Goal: Task Accomplishment & Management: Complete application form

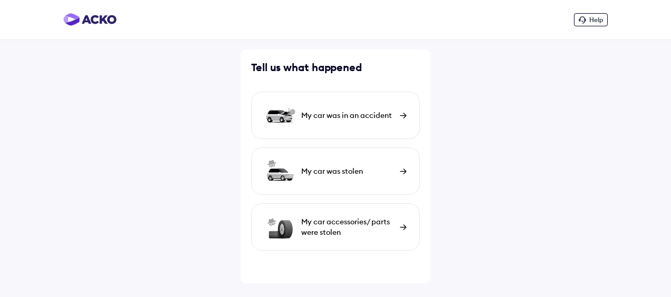
click at [333, 113] on div "My car was in an accident" at bounding box center [347, 115] width 93 height 11
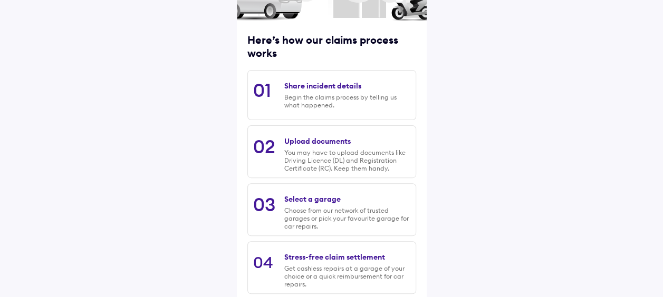
scroll to position [114, 0]
click at [303, 100] on div "Begin the claims process by telling us what happened." at bounding box center [347, 102] width 126 height 16
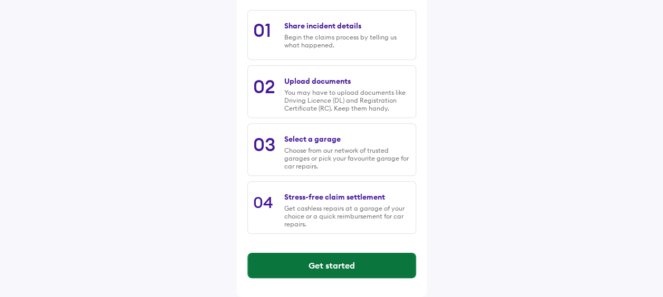
click at [282, 262] on button "Get started" at bounding box center [332, 265] width 168 height 25
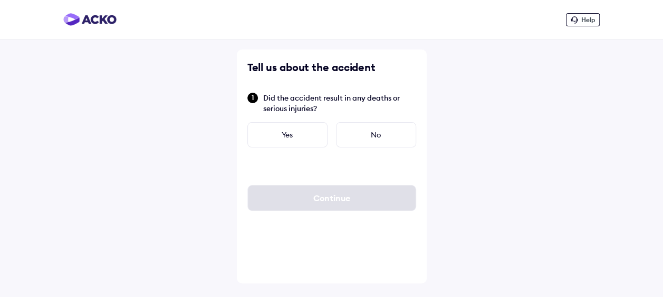
scroll to position [0, 0]
click at [379, 131] on div "No" at bounding box center [380, 134] width 80 height 25
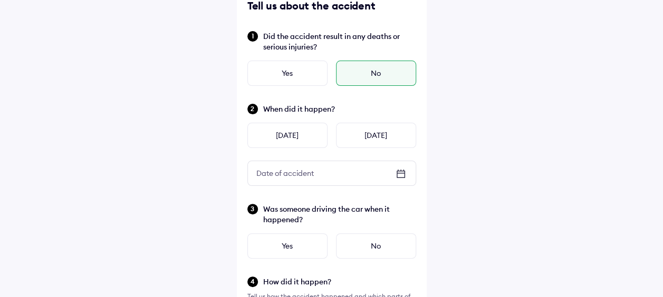
scroll to position [68, 0]
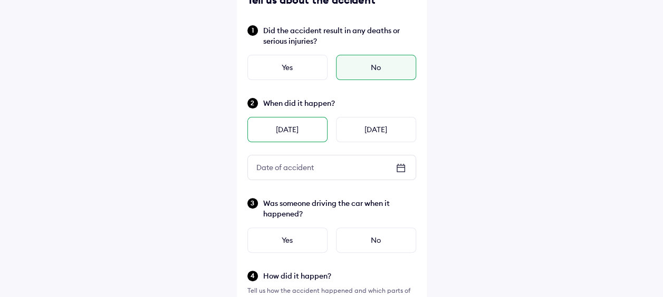
click at [274, 123] on div "[DATE]" at bounding box center [287, 129] width 80 height 25
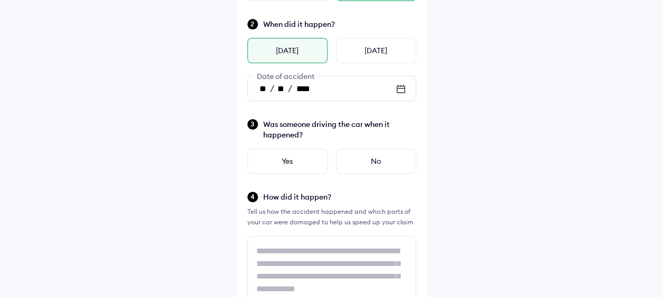
scroll to position [148, 0]
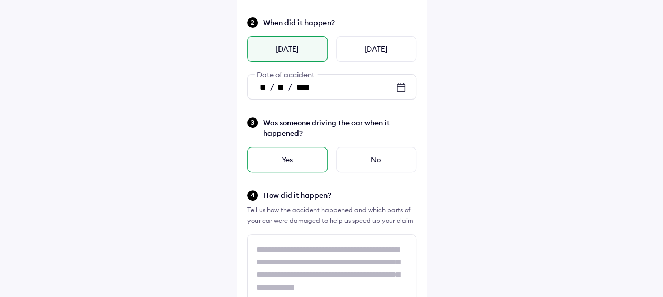
click at [293, 162] on div "Yes" at bounding box center [287, 159] width 80 height 25
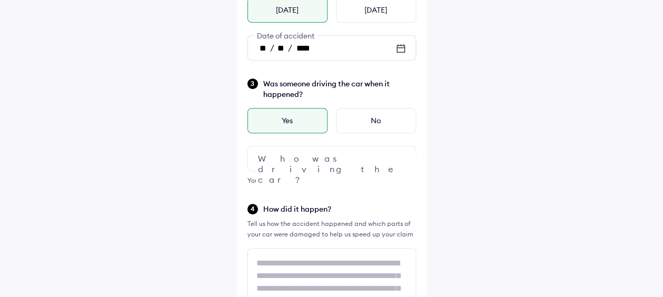
scroll to position [205, 0]
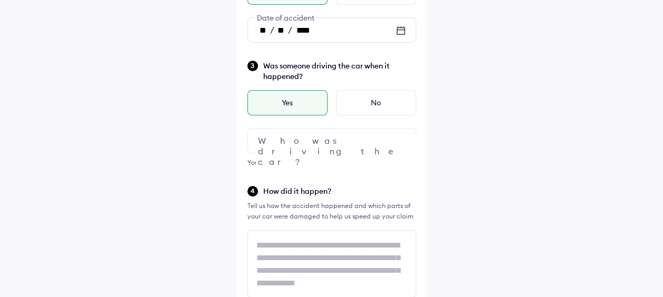
click at [310, 143] on div at bounding box center [331, 140] width 169 height 25
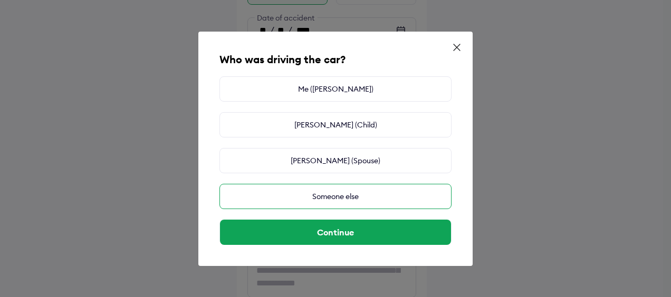
click at [326, 197] on div "Someone else" at bounding box center [335, 196] width 232 height 25
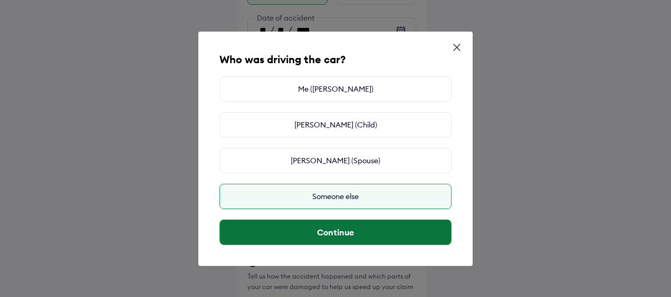
click at [337, 232] on button "Continue" at bounding box center [335, 232] width 231 height 25
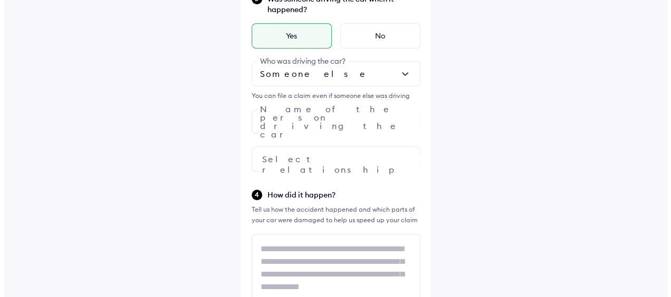
scroll to position [273, 0]
click at [342, 159] on div at bounding box center [331, 158] width 169 height 25
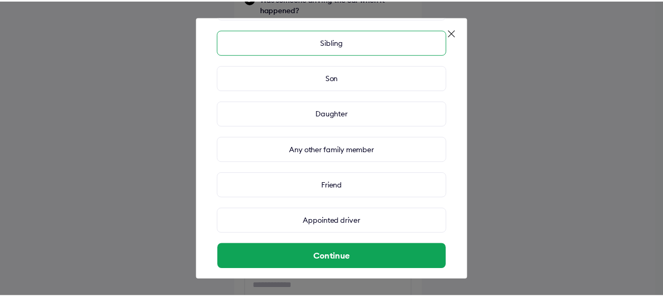
scroll to position [141, 0]
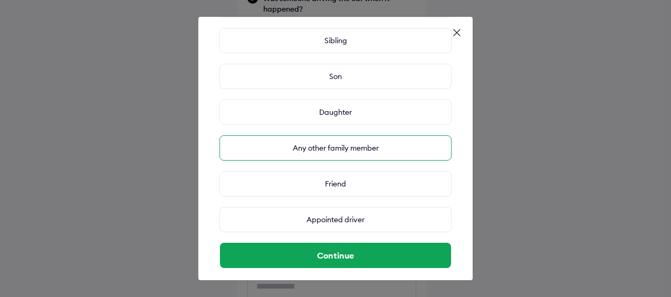
click at [326, 145] on div "Any other family member" at bounding box center [335, 148] width 232 height 25
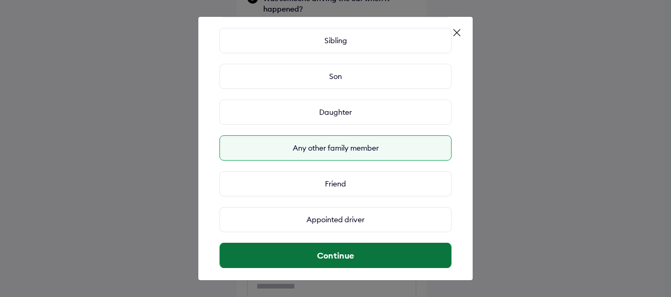
click at [336, 254] on button "Continue" at bounding box center [335, 255] width 231 height 25
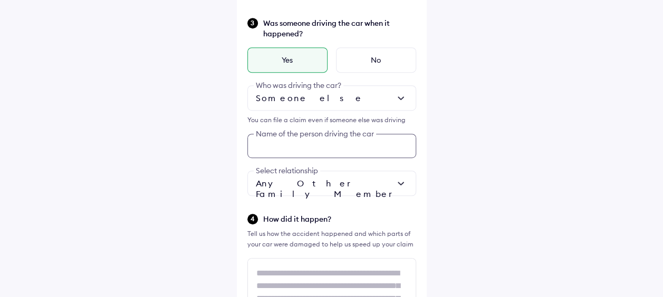
scroll to position [245, 0]
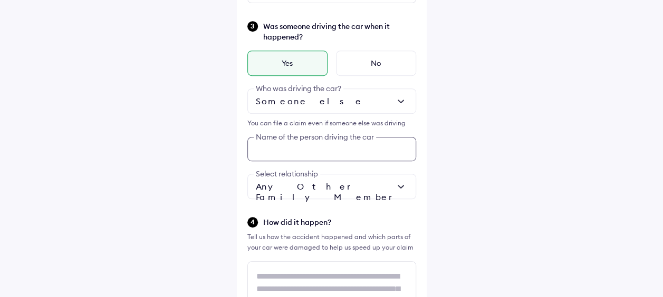
click at [325, 121] on div "Was someone driving the car when it happened? Yes No Someone else Who was drivi…" at bounding box center [331, 109] width 169 height 179
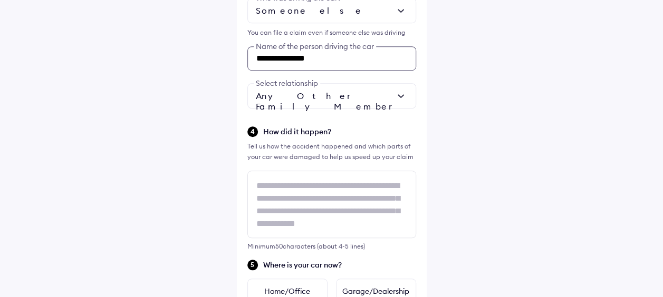
scroll to position [338, 0]
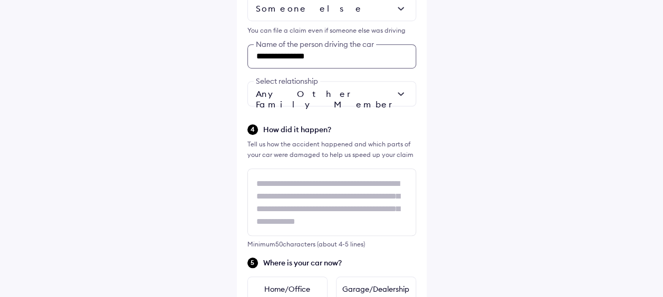
type input "**********"
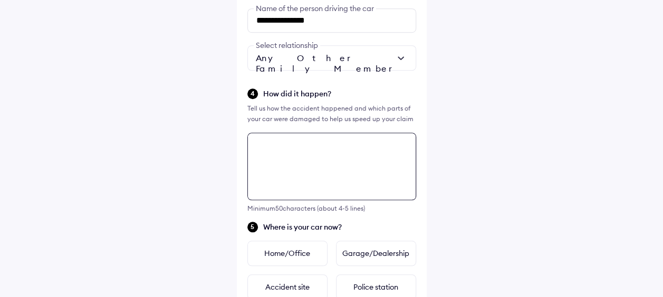
click at [285, 189] on div "**********" at bounding box center [332, 139] width 190 height 926
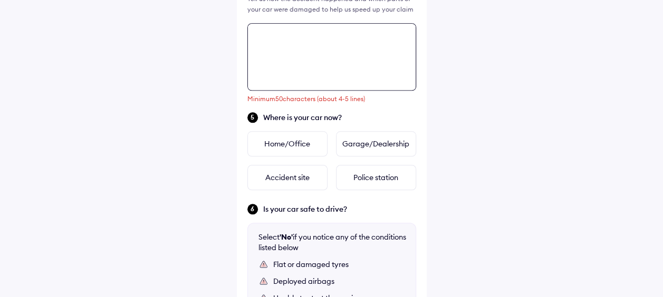
scroll to position [506, 0]
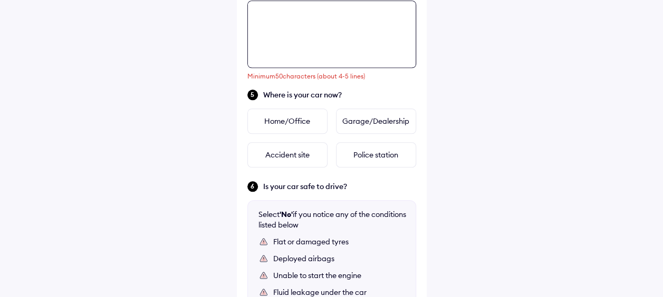
click at [275, 46] on textarea at bounding box center [331, 35] width 169 height 68
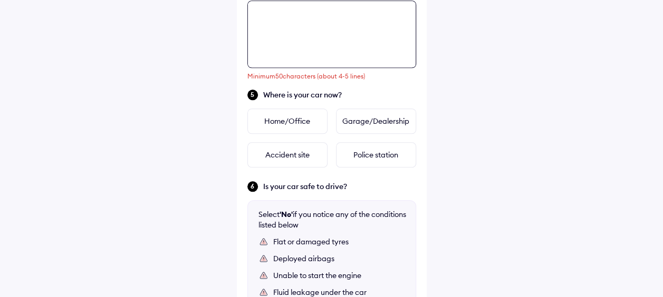
click at [280, 27] on textarea at bounding box center [331, 35] width 169 height 68
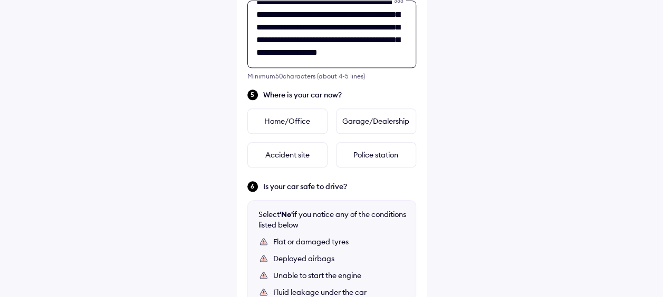
scroll to position [67, 0]
click at [300, 60] on textarea "**********" at bounding box center [331, 35] width 169 height 68
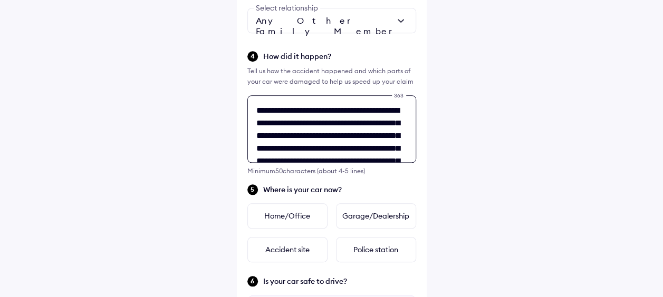
scroll to position [412, 0]
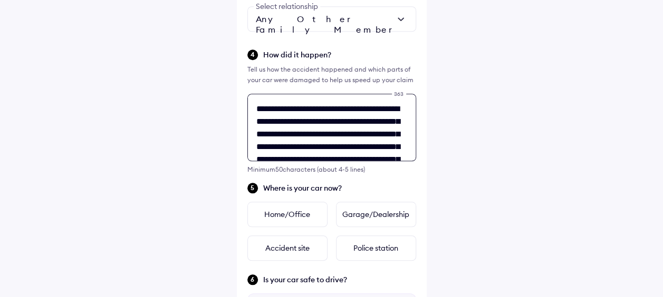
click at [335, 109] on textarea "**********" at bounding box center [331, 128] width 169 height 68
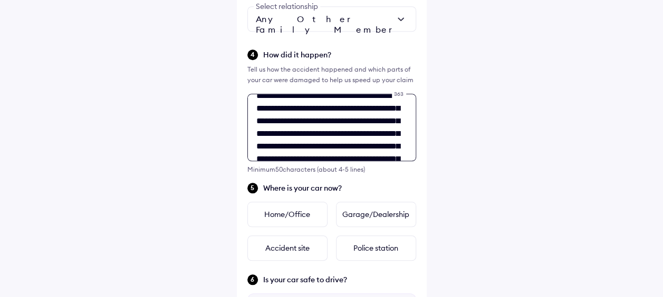
click at [304, 146] on textarea "**********" at bounding box center [331, 128] width 169 height 68
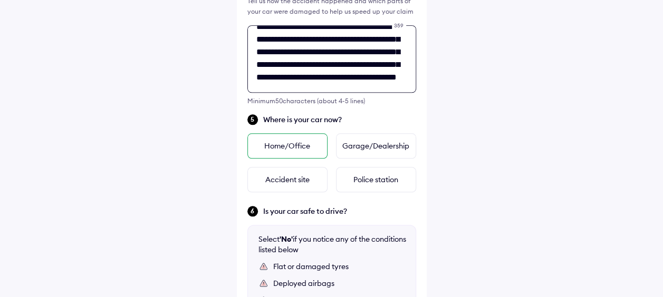
scroll to position [485, 0]
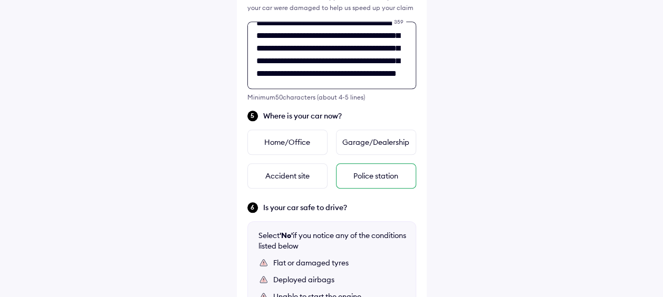
type textarea "**********"
click at [382, 179] on div "Police station" at bounding box center [376, 175] width 80 height 25
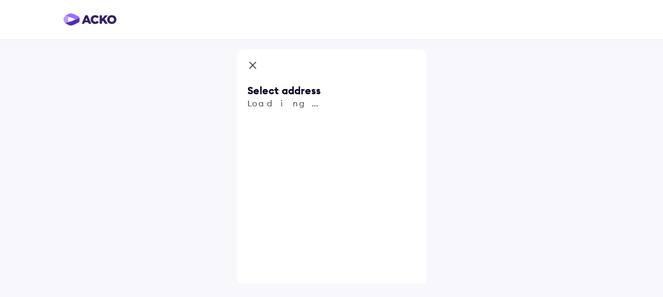
scroll to position [0, 0]
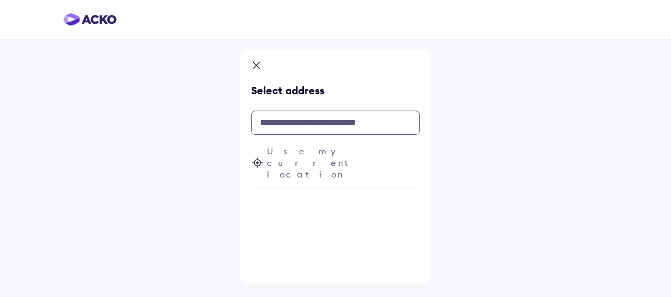
click at [266, 124] on input "text" at bounding box center [335, 123] width 169 height 24
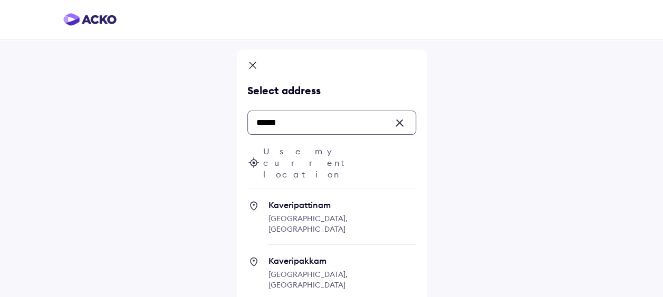
click at [286, 200] on span "Kaveripattinam [GEOGRAPHIC_DATA], [GEOGRAPHIC_DATA]" at bounding box center [342, 222] width 148 height 45
type input "******"
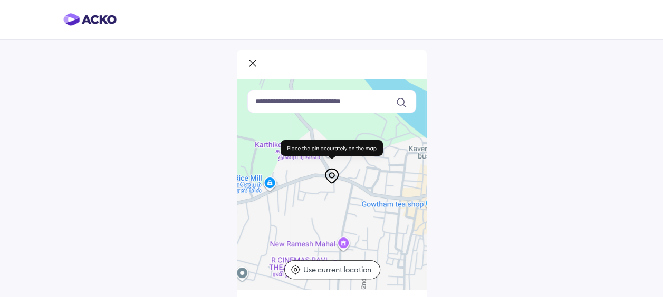
drag, startPoint x: 302, startPoint y: 196, endPoint x: 413, endPoint y: 228, distance: 116.3
click at [413, 228] on div at bounding box center [332, 184] width 190 height 211
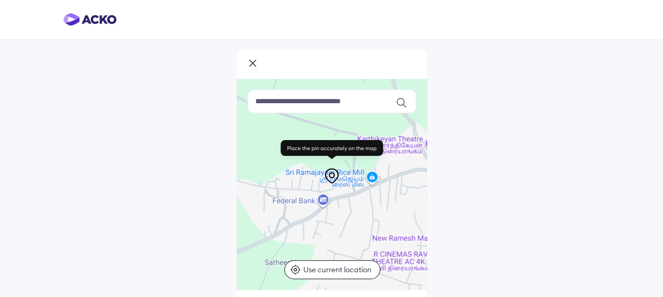
drag, startPoint x: 313, startPoint y: 220, endPoint x: 408, endPoint y: 207, distance: 96.4
click at [408, 207] on div at bounding box center [332, 184] width 190 height 211
click at [309, 100] on input at bounding box center [331, 102] width 169 height 24
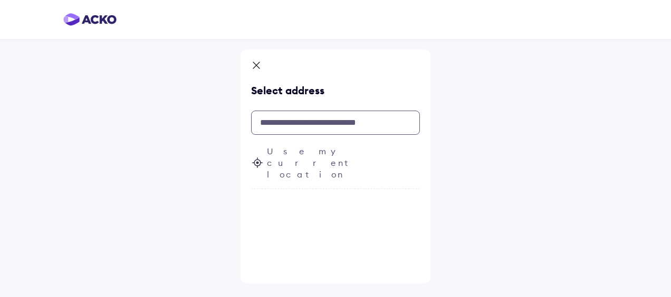
click at [288, 123] on input "text" at bounding box center [335, 123] width 169 height 24
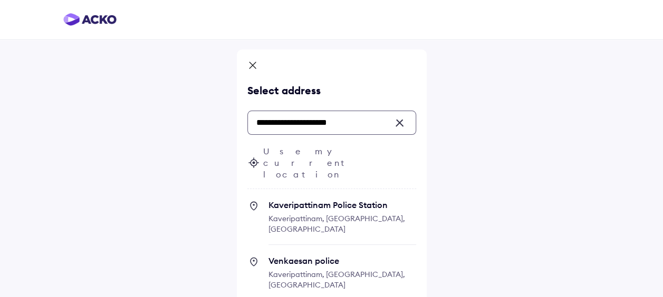
click at [276, 214] on span "Kaveripattinam, [GEOGRAPHIC_DATA], [GEOGRAPHIC_DATA]" at bounding box center [336, 224] width 137 height 20
type input "**********"
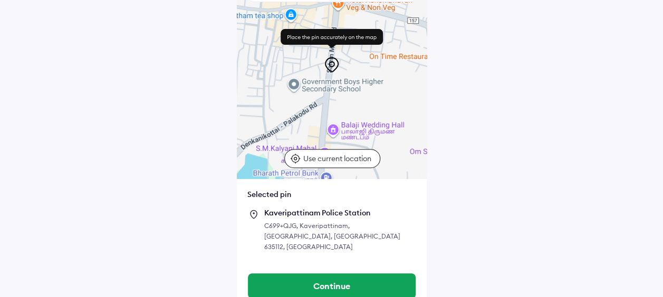
scroll to position [112, 0]
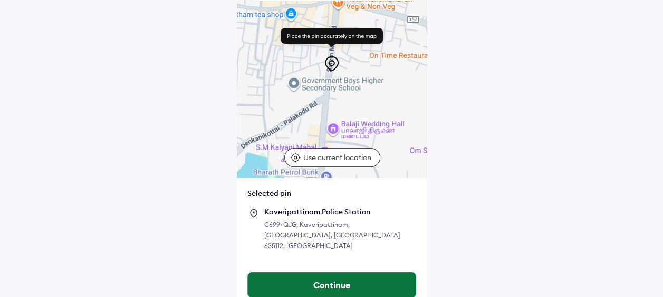
click at [304, 276] on button "Continue" at bounding box center [332, 285] width 168 height 25
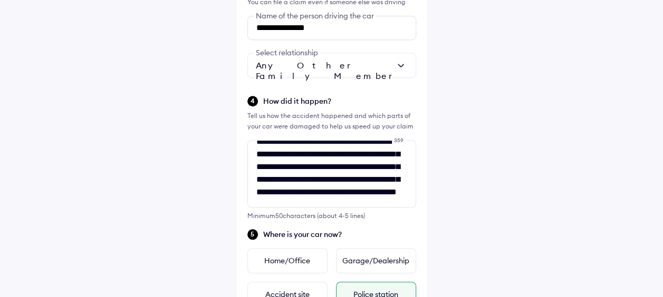
scroll to position [76, 0]
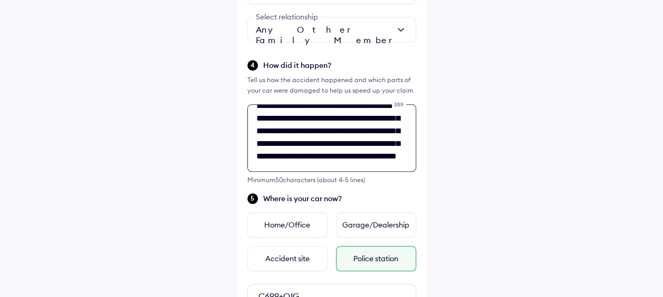
click at [394, 155] on div "**********" at bounding box center [332, 55] width 190 height 815
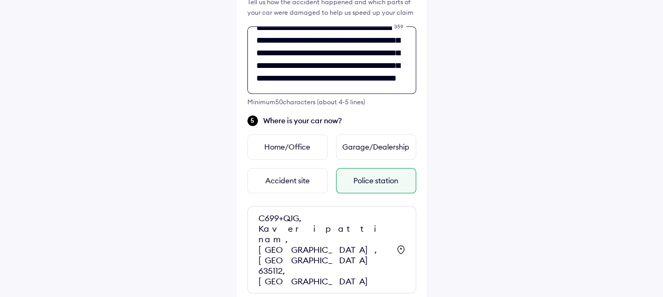
scroll to position [506, 0]
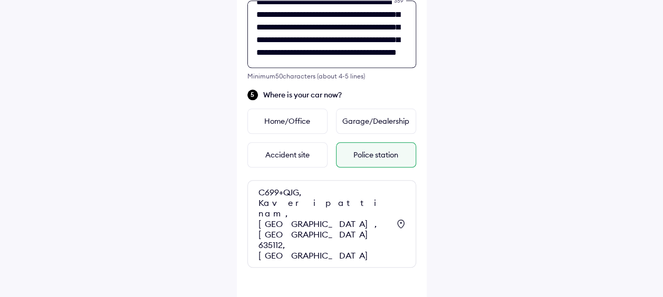
type textarea "**********"
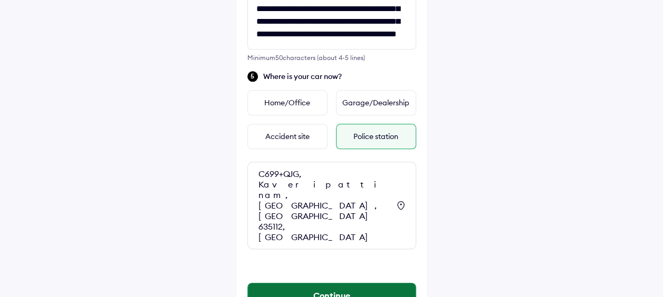
click at [303, 283] on button "Continue" at bounding box center [332, 295] width 168 height 25
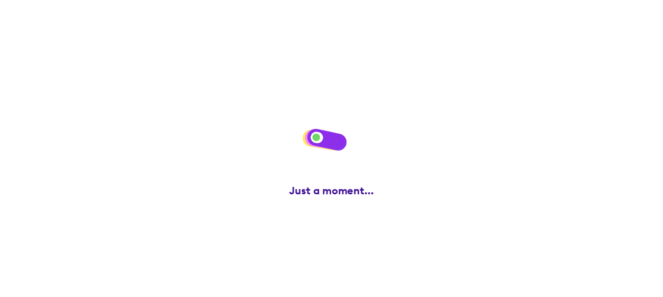
scroll to position [0, 0]
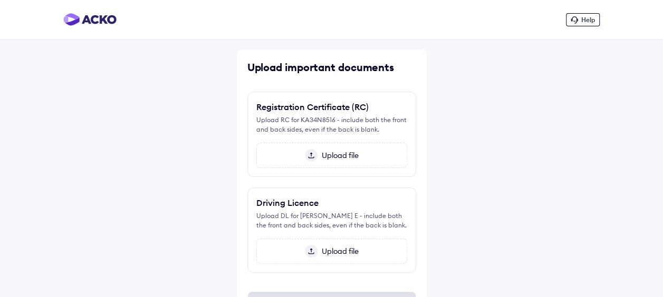
click at [316, 160] on div "Upload file" at bounding box center [331, 155] width 151 height 25
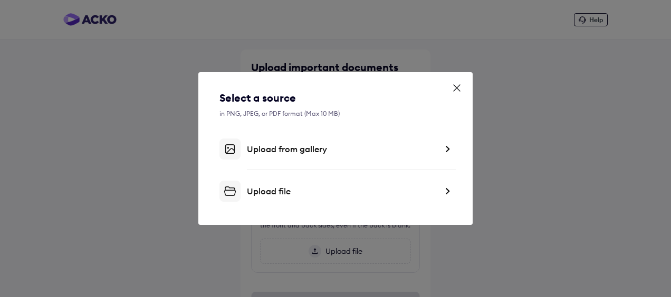
click at [284, 190] on div "Upload file" at bounding box center [342, 191] width 190 height 11
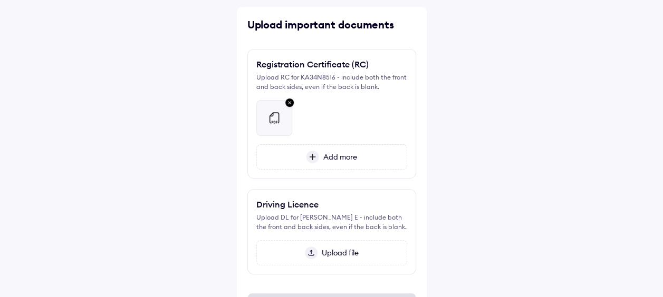
scroll to position [100, 0]
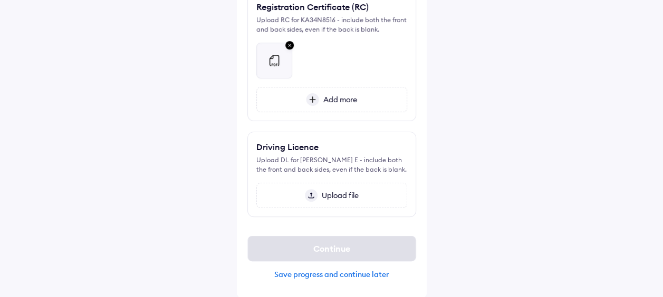
click at [316, 188] on div "Upload file" at bounding box center [331, 195] width 151 height 25
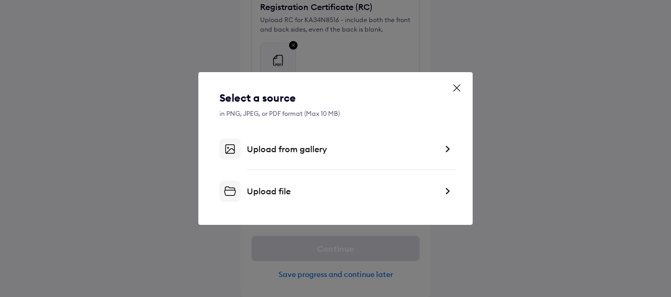
click at [268, 186] on div "Upload file" at bounding box center [342, 191] width 190 height 11
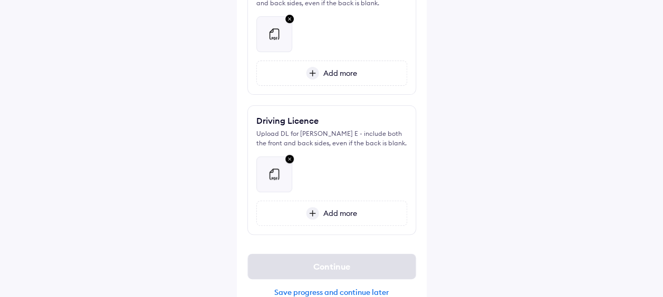
scroll to position [145, 0]
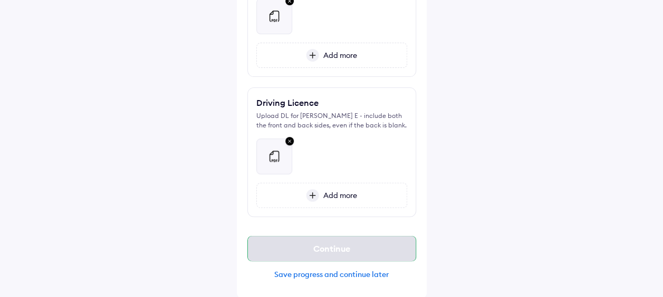
click at [330, 249] on div "Continue" at bounding box center [331, 248] width 169 height 25
click at [268, 221] on div "Upload important documents Registration Certificate (RC) Upload RC for KA34N851…" at bounding box center [332, 101] width 190 height 393
click at [284, 274] on div "Save progress and continue later" at bounding box center [331, 274] width 169 height 9
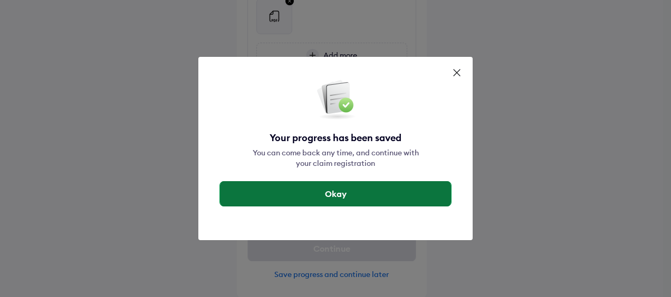
click at [307, 197] on button "Okay" at bounding box center [335, 193] width 231 height 25
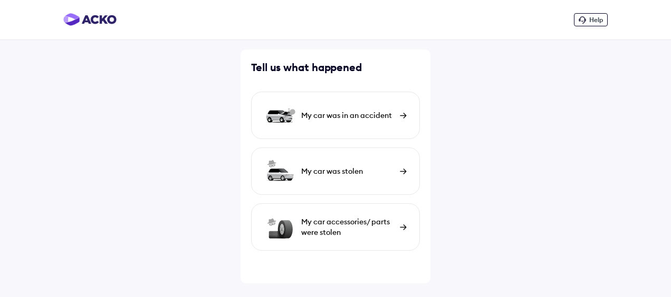
click at [342, 120] on div "My car was in an accident" at bounding box center [347, 115] width 93 height 11
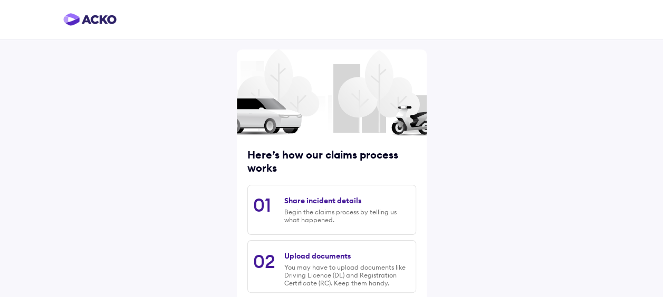
click at [88, 23] on img at bounding box center [89, 19] width 53 height 13
